Goal: Find specific page/section: Find specific page/section

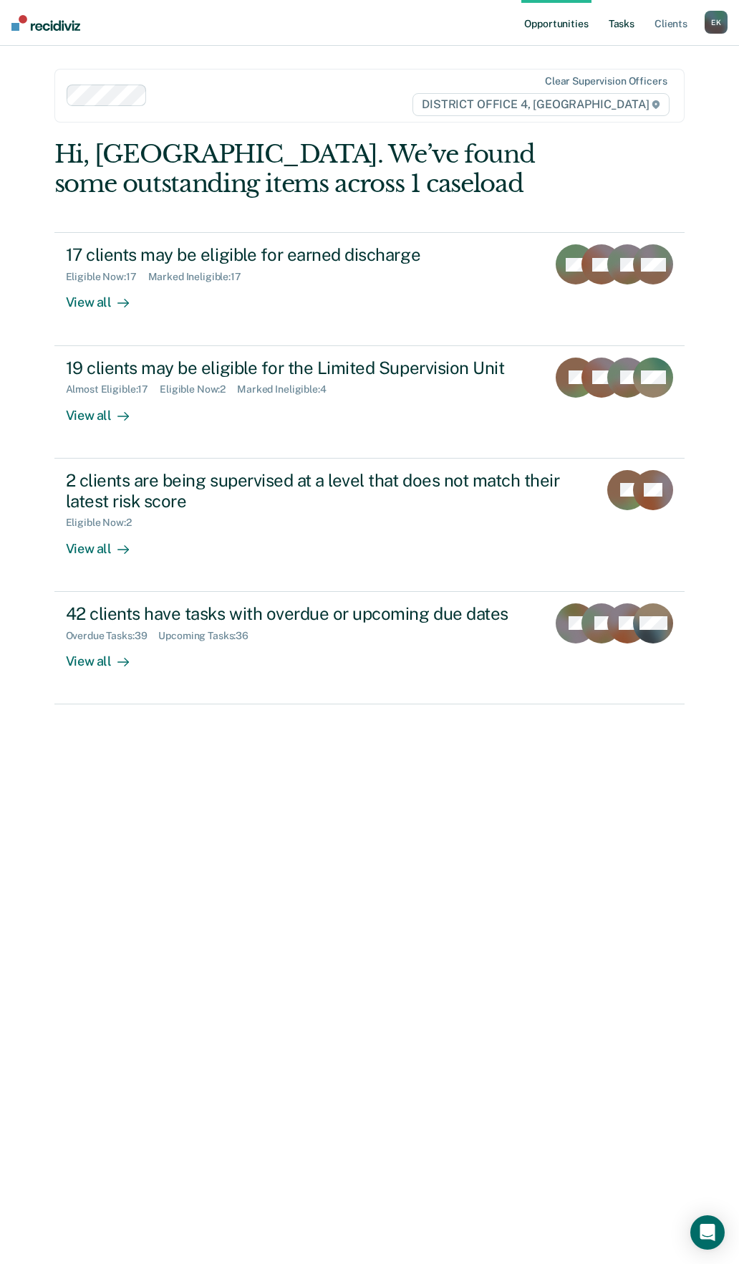
click at [608, 26] on link "Tasks" at bounding box center [622, 23] width 32 height 46
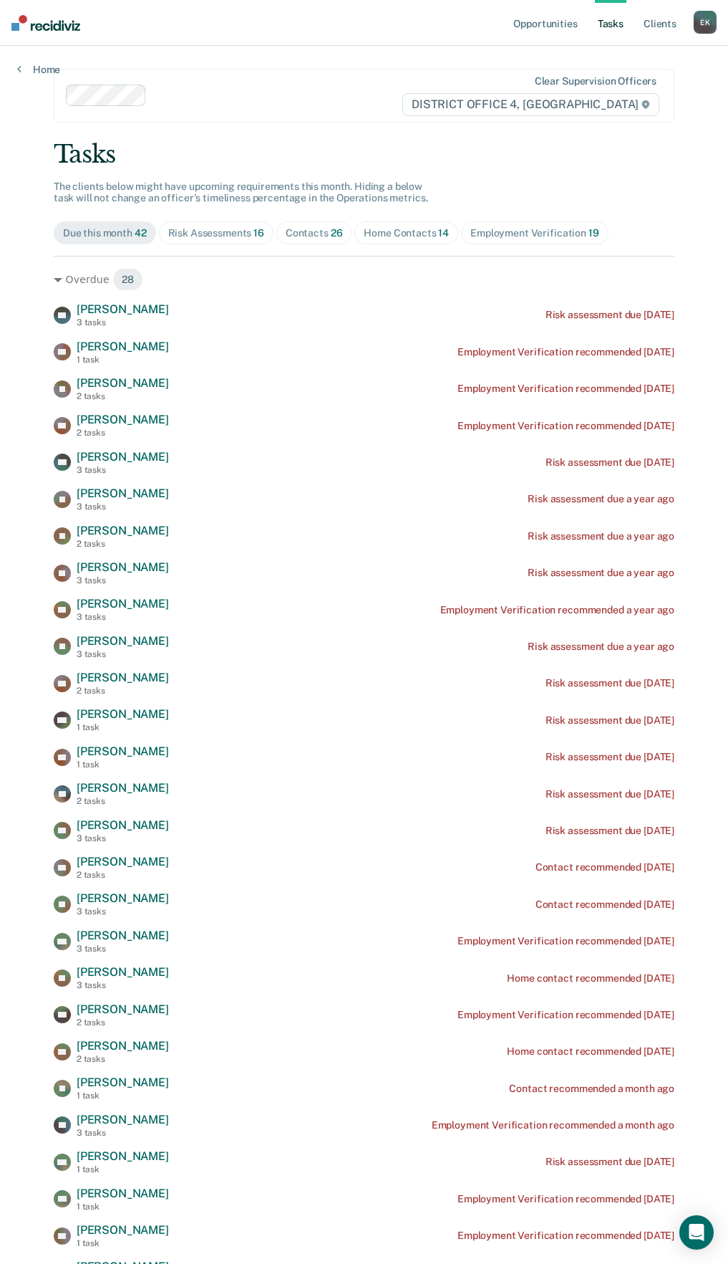
click at [259, 233] on span "16" at bounding box center [259, 232] width 11 height 11
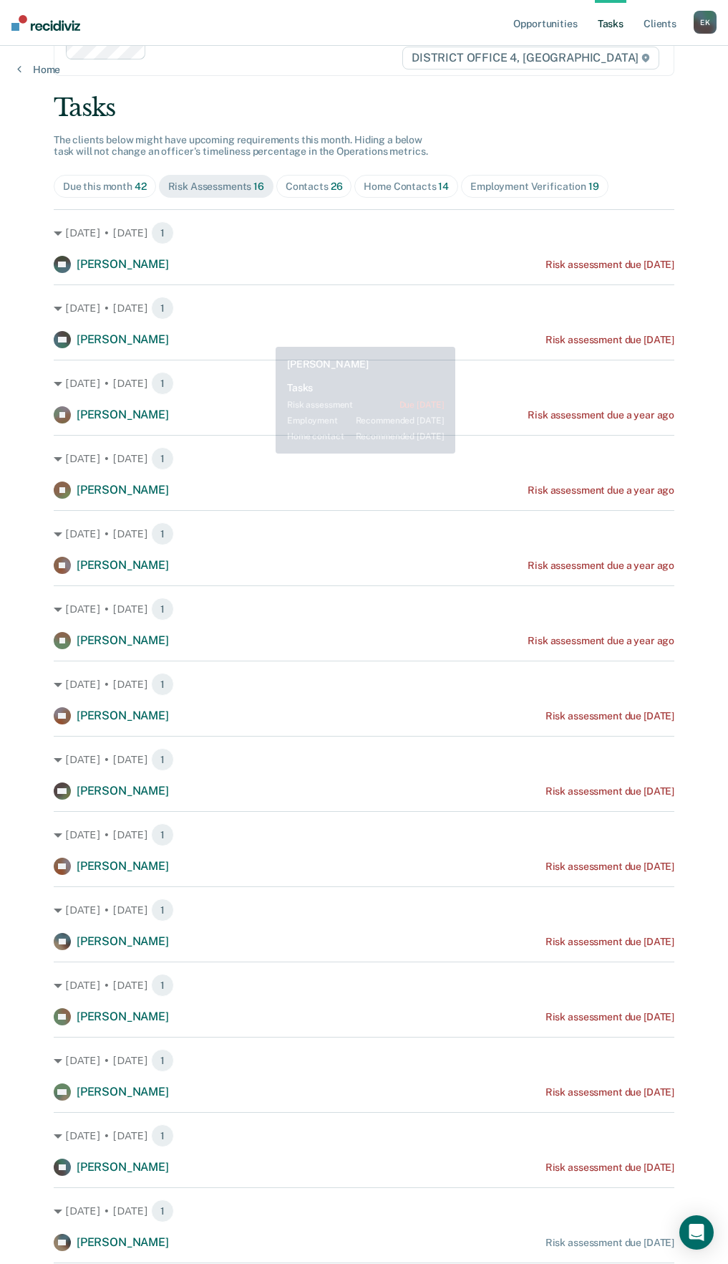
scroll to position [72, 0]
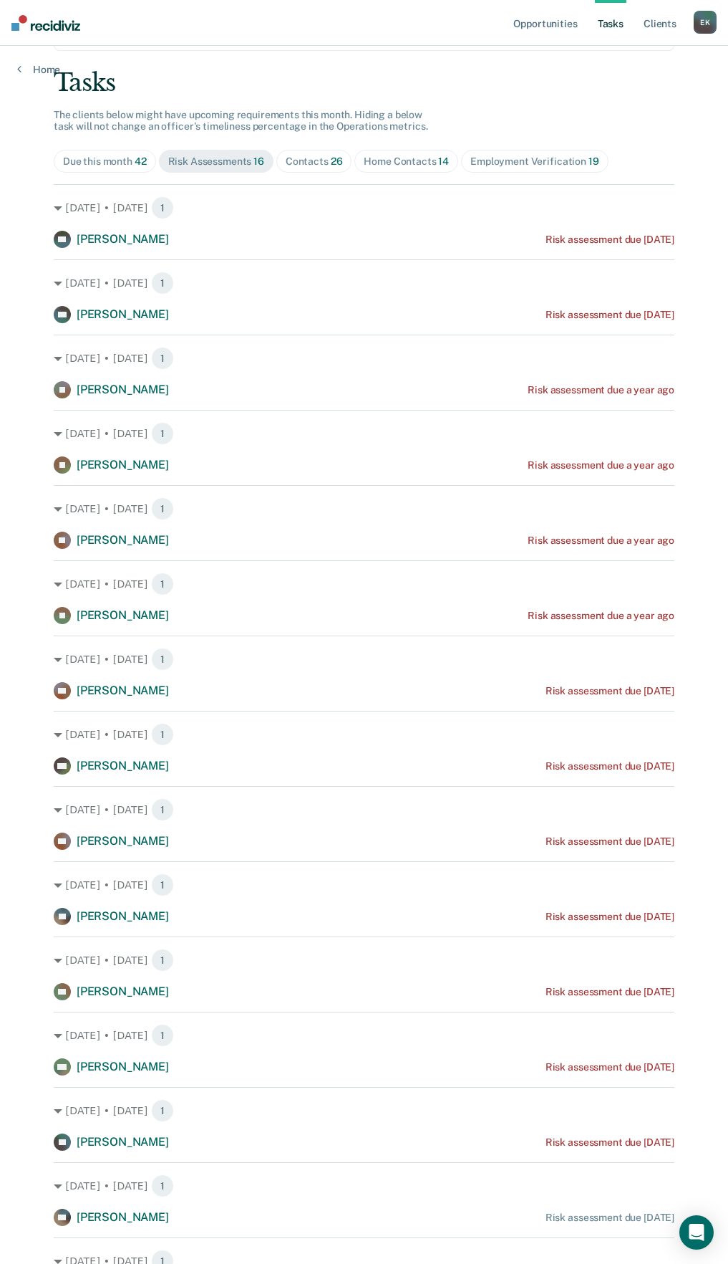
click at [308, 168] on span "Contacts 26" at bounding box center [314, 161] width 76 height 23
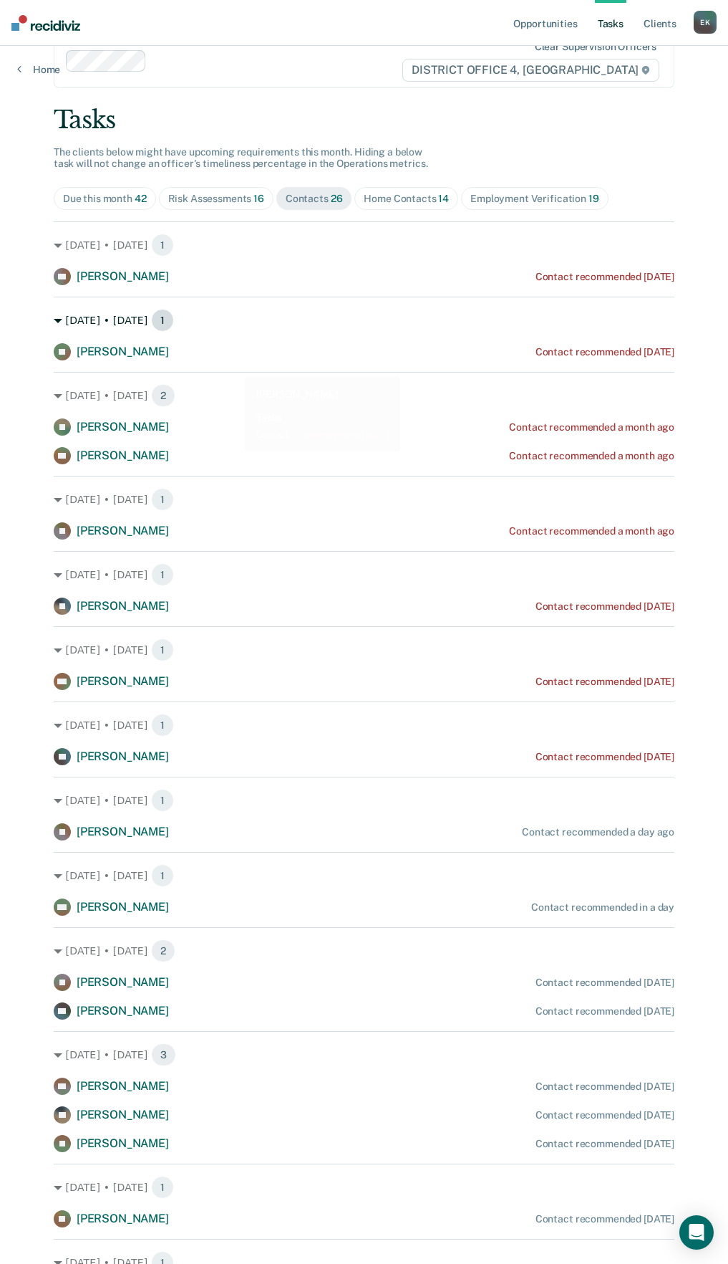
scroll to position [0, 0]
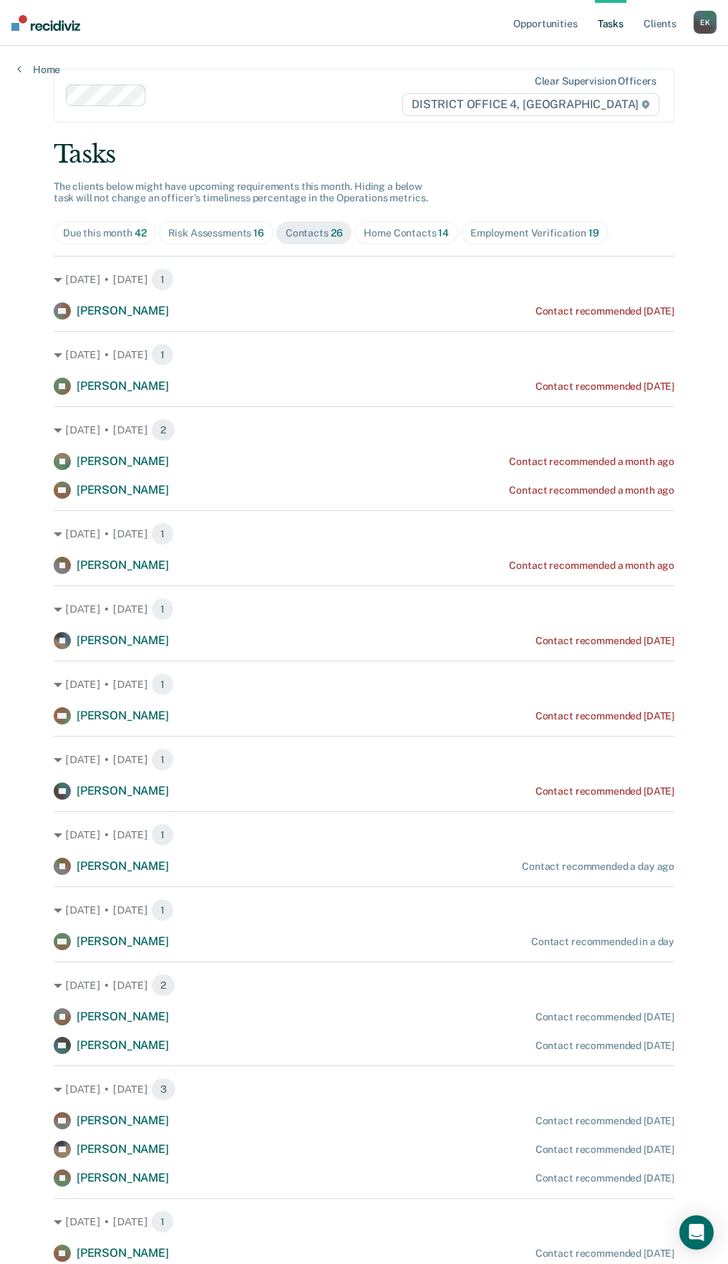
click at [425, 236] on div "Home Contacts 14" at bounding box center [406, 233] width 85 height 12
